Goal: Task Accomplishment & Management: Manage account settings

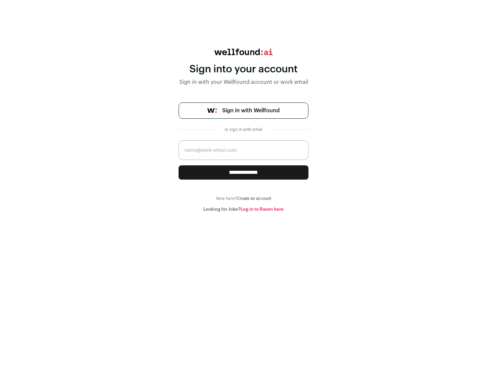
click at [251, 111] on span "Sign in with Wellfound" at bounding box center [251, 111] width 58 height 8
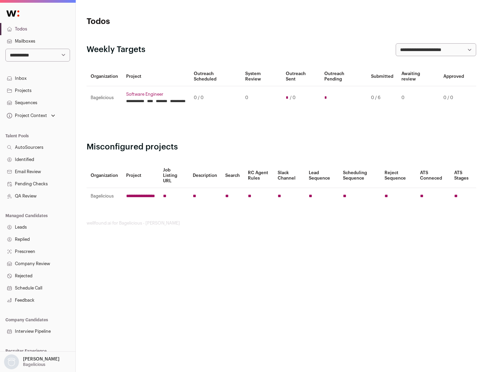
click at [38, 90] on link "Projects" at bounding box center [37, 91] width 75 height 12
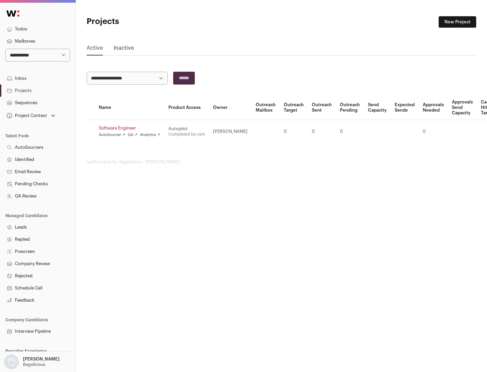
click at [132, 128] on link "Software Engineer" at bounding box center [130, 128] width 62 height 5
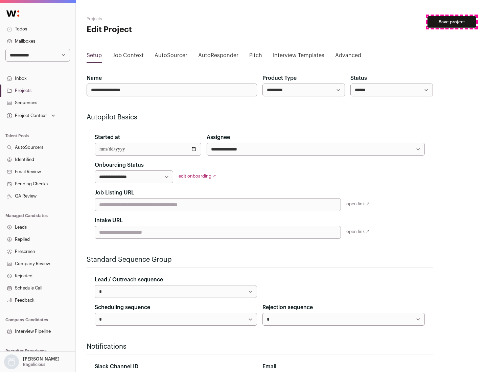
click at [452, 22] on button "Save project" at bounding box center [452, 22] width 49 height 12
